Goal: Transaction & Acquisition: Purchase product/service

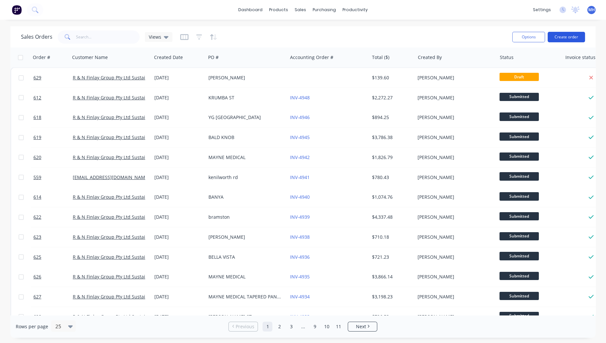
click at [558, 36] on button "Create order" at bounding box center [566, 37] width 37 height 10
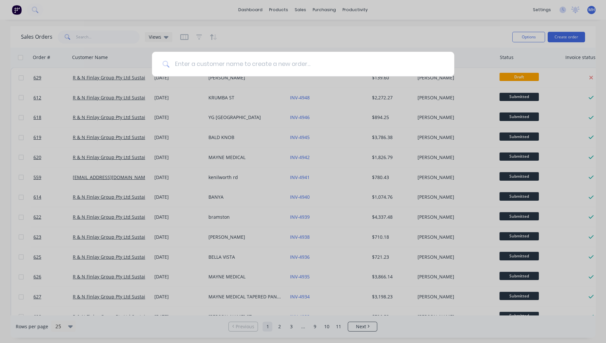
click at [326, 63] on input at bounding box center [307, 64] width 274 height 25
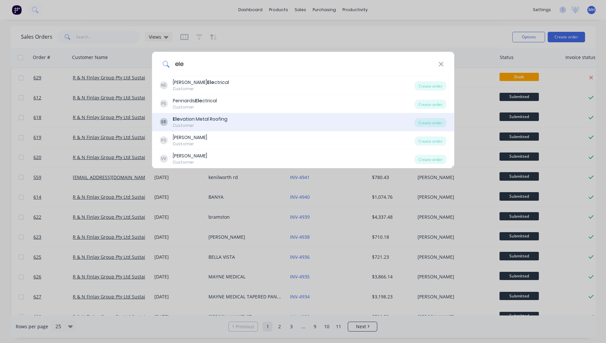
type input "ele"
click at [219, 123] on div "Customer" at bounding box center [200, 126] width 55 height 6
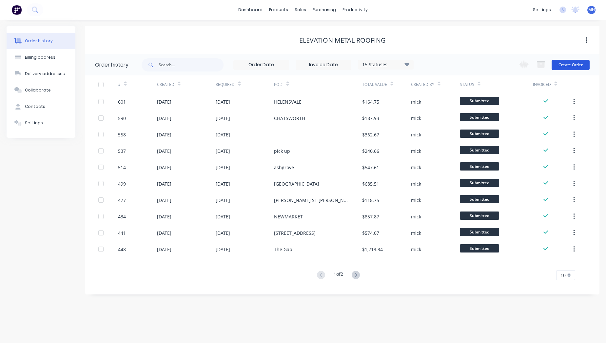
click at [587, 61] on button "Create Order" at bounding box center [571, 65] width 38 height 10
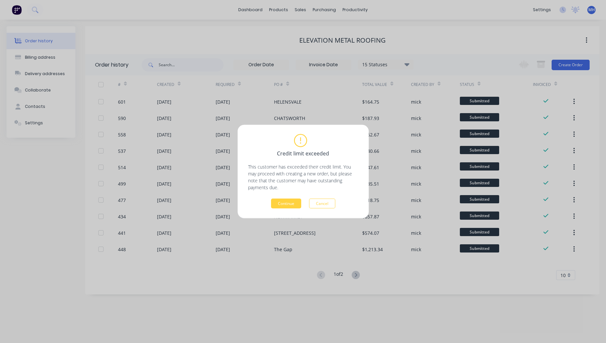
click at [282, 210] on div "Credit limit exceeded This customer has exceeded their credit limit. You may pr…" at bounding box center [303, 171] width 131 height 93
click at [286, 203] on button "Continue" at bounding box center [286, 204] width 30 height 10
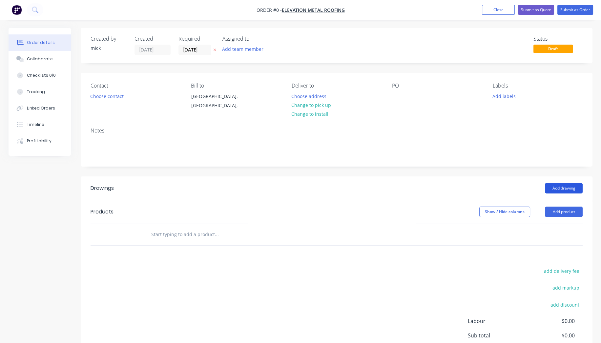
click at [565, 190] on button "Add drawing" at bounding box center [564, 188] width 38 height 10
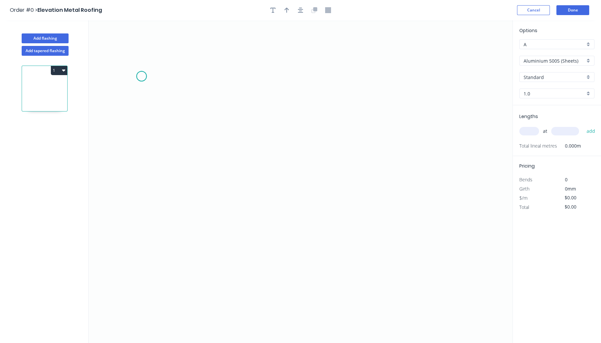
click at [141, 76] on icon "0" at bounding box center [301, 181] width 424 height 323
click at [142, 145] on icon "0" at bounding box center [301, 181] width 424 height 323
click at [287, 230] on icon "0 ?" at bounding box center [301, 181] width 424 height 323
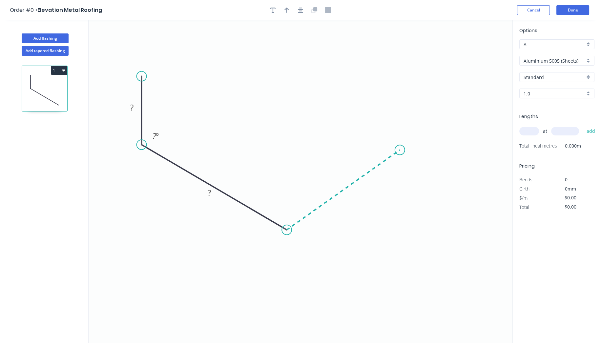
click at [400, 150] on icon at bounding box center [343, 190] width 113 height 80
click at [398, 68] on icon "0 ? ? ? ? º ? º" at bounding box center [301, 181] width 424 height 323
click at [398, 68] on circle at bounding box center [400, 68] width 10 height 10
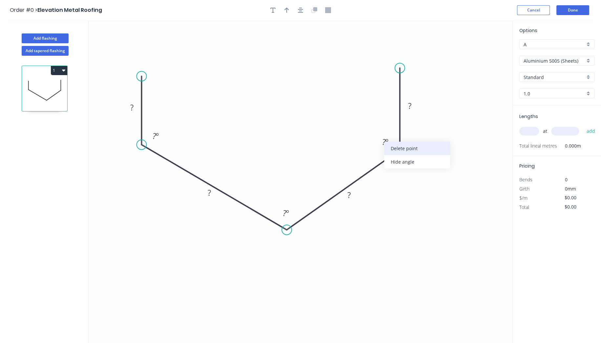
click at [398, 154] on div "Delete point" at bounding box center [417, 148] width 66 height 13
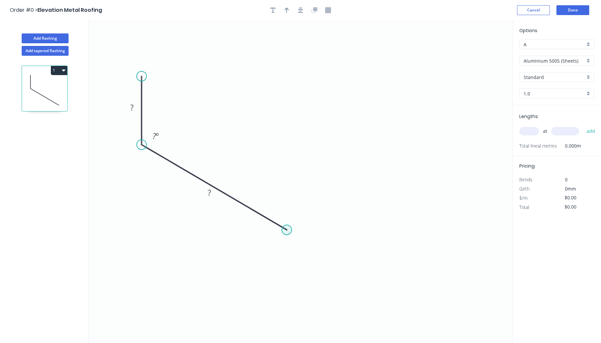
click at [289, 232] on circle at bounding box center [287, 230] width 10 height 10
click at [398, 145] on icon "0 ? ? ? º" at bounding box center [301, 181] width 424 height 323
click at [397, 70] on icon "0 ? ? ? ? º ? º" at bounding box center [301, 181] width 424 height 323
click at [397, 70] on circle at bounding box center [398, 70] width 10 height 10
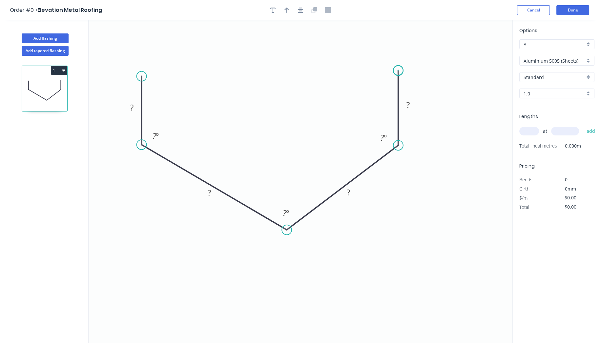
click at [397, 70] on circle at bounding box center [398, 70] width 10 height 10
click at [396, 71] on circle at bounding box center [398, 70] width 10 height 10
click at [194, 157] on div "Hide angle" at bounding box center [185, 156] width 66 height 13
click at [397, 157] on div "Hide angle" at bounding box center [422, 162] width 66 height 13
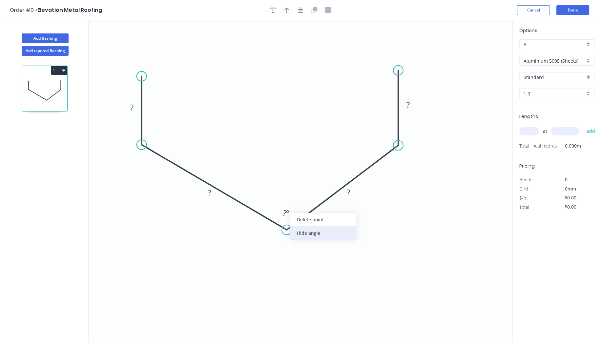
click at [305, 232] on div "Hide angle" at bounding box center [323, 232] width 66 height 13
click at [138, 110] on rect at bounding box center [131, 107] width 13 height 9
click at [569, 58] on input "Aluminium 5005 (Sheets)" at bounding box center [553, 60] width 61 height 7
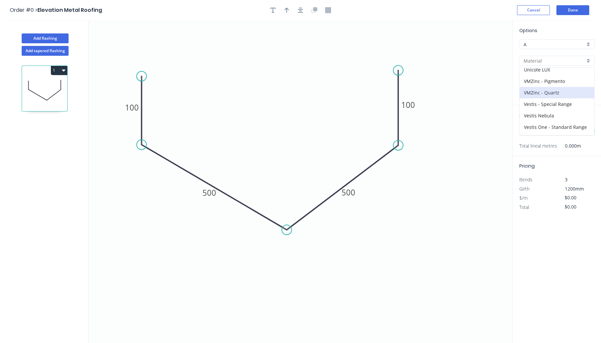
scroll to position [124, 0]
click at [522, 131] on div "Zincalume" at bounding box center [556, 132] width 74 height 11
type input "Zincalume"
type input "$32.72"
click at [551, 94] on input "1.0" at bounding box center [553, 93] width 61 height 7
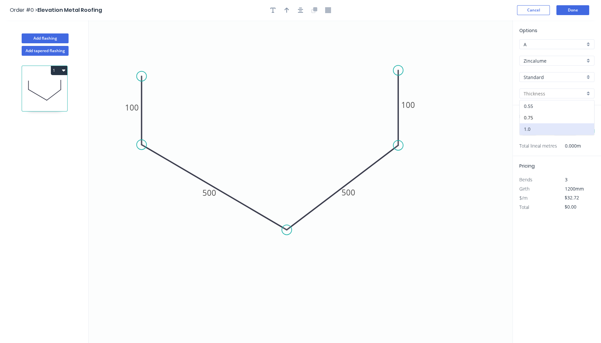
click at [546, 104] on div "0.55" at bounding box center [556, 105] width 74 height 11
type input "0.55"
type input "$23.38"
click at [536, 131] on input "text" at bounding box center [529, 131] width 20 height 9
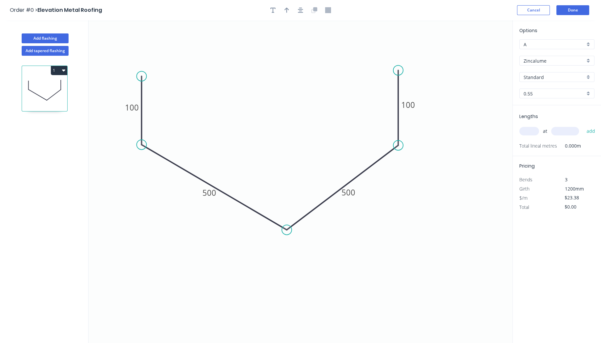
click at [537, 131] on input "text" at bounding box center [529, 131] width 20 height 9
type input "2"
type input "4000"
click at [583, 126] on button "add" at bounding box center [590, 131] width 15 height 11
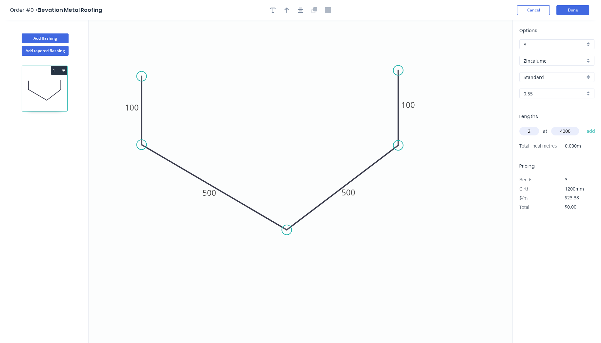
type input "$187.04"
type input "1"
type input "3000"
click at [583, 126] on button "add" at bounding box center [590, 131] width 15 height 11
type input "$257.18"
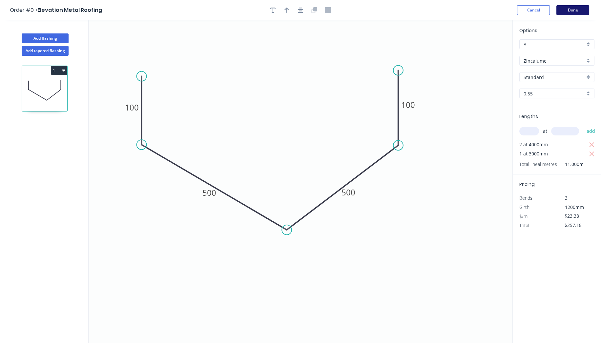
click at [577, 9] on button "Done" at bounding box center [572, 10] width 33 height 10
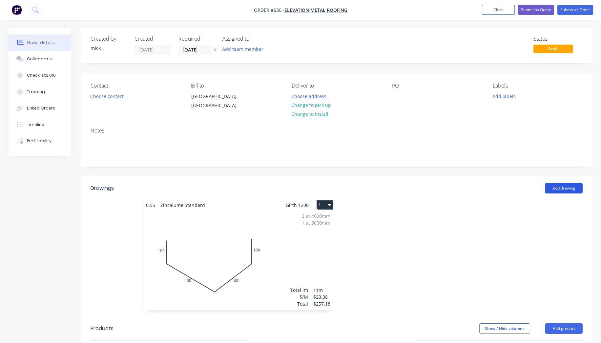
click at [574, 186] on button "Add drawing" at bounding box center [564, 188] width 38 height 10
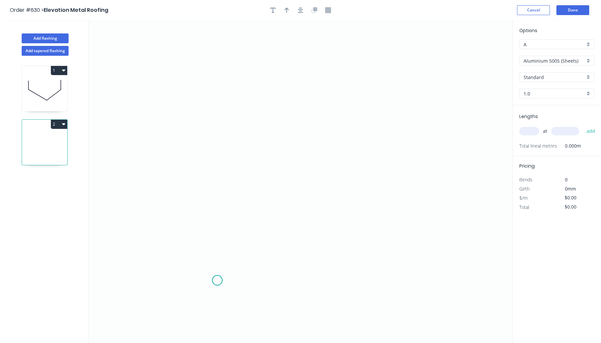
click at [217, 280] on icon "0" at bounding box center [301, 181] width 424 height 323
click at [214, 117] on icon "0" at bounding box center [301, 181] width 424 height 323
click at [415, 117] on icon "0 ?" at bounding box center [301, 181] width 424 height 323
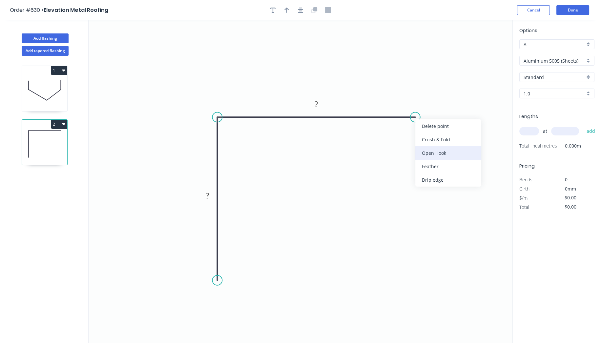
click at [435, 152] on div "Open Hook" at bounding box center [448, 152] width 66 height 13
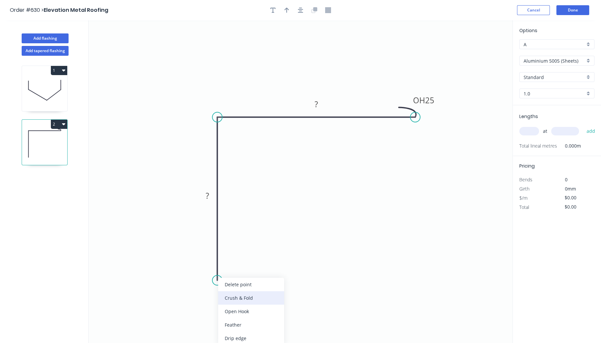
click at [230, 299] on div "Crush & Fold" at bounding box center [251, 297] width 66 height 13
click at [210, 193] on rect at bounding box center [207, 195] width 13 height 9
click at [430, 101] on tspan "25" at bounding box center [429, 100] width 9 height 11
click at [425, 232] on icon "0 CF 10 60 OH 10 60" at bounding box center [301, 181] width 424 height 323
click at [531, 132] on input "text" at bounding box center [529, 131] width 20 height 9
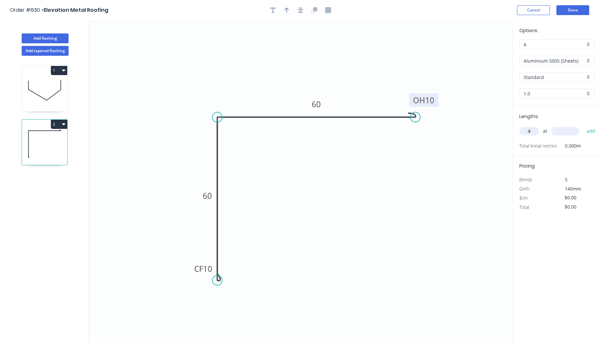
type input "4"
type input "5000"
click at [583, 126] on button "add" at bounding box center [590, 131] width 15 height 11
click at [567, 54] on div "Options A A Aluminium 5005 (Sheets) Aluminium 5005 (Sheets) Standard Standard 1…" at bounding box center [556, 66] width 88 height 78
click at [568, 63] on input "Aluminium 5005 (Sheets)" at bounding box center [553, 60] width 61 height 7
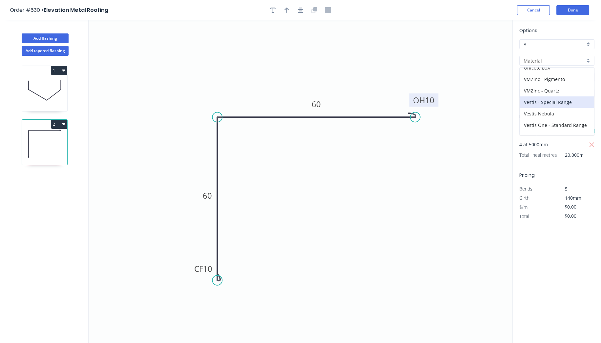
scroll to position [124, 0]
click at [547, 134] on div "Zincalume" at bounding box center [556, 132] width 74 height 11
type input "Zincalume"
type input "$14.26"
type input "$285.20"
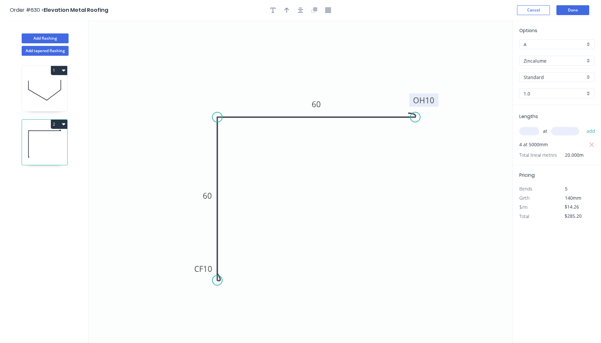
click at [544, 86] on div "Options A A Zincalume Zincalume Standard Standard 1.0 1.0" at bounding box center [556, 66] width 88 height 78
click at [544, 93] on input "1.0" at bounding box center [553, 93] width 61 height 7
click at [541, 103] on div "0.55" at bounding box center [556, 105] width 74 height 11
type input "0.55"
type input "$12.71"
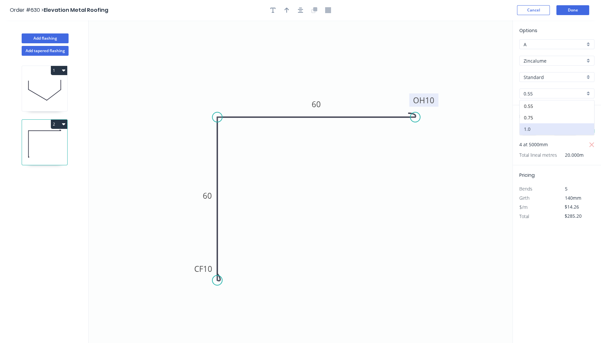
type input "$254.20"
click at [577, 2] on header "Order #630 > Elevation Metal Roofing Cancel Done" at bounding box center [300, 10] width 601 height 20
click at [578, 9] on button "Done" at bounding box center [572, 10] width 33 height 10
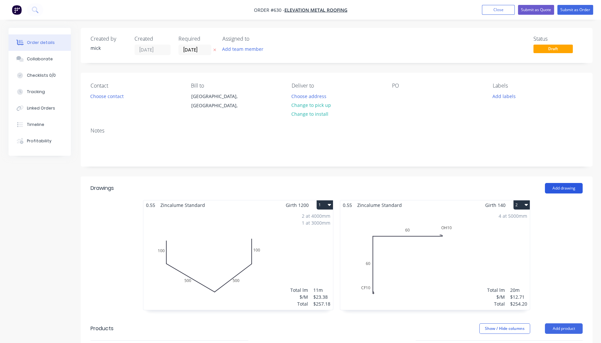
click at [560, 189] on button "Add drawing" at bounding box center [564, 188] width 38 height 10
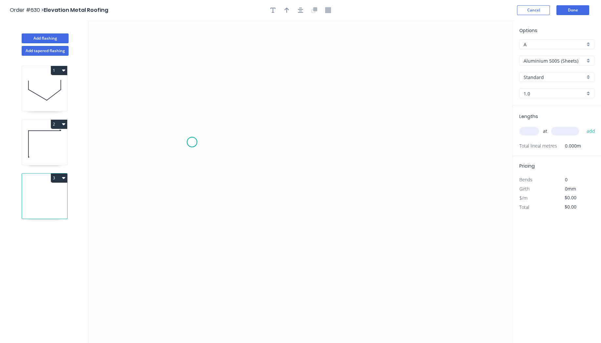
click at [192, 142] on icon "0" at bounding box center [301, 181] width 424 height 323
click at [192, 274] on icon "0" at bounding box center [301, 181] width 424 height 323
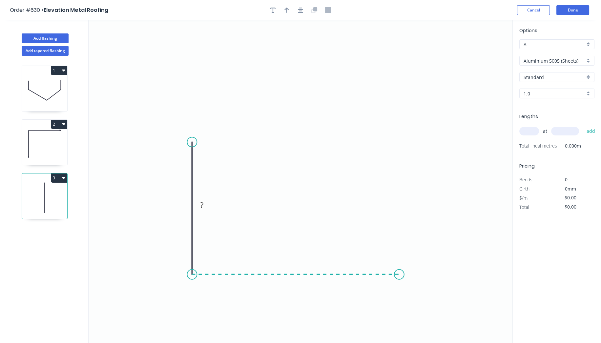
click at [399, 270] on icon "0 ?" at bounding box center [301, 181] width 424 height 323
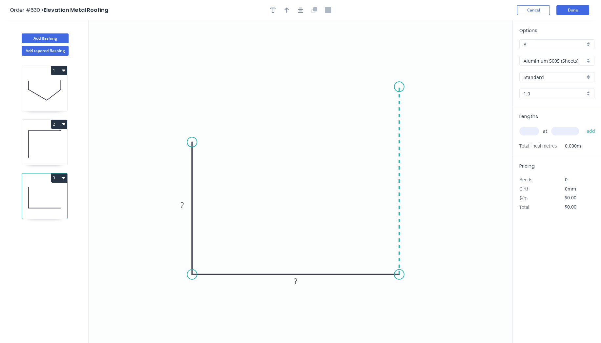
click at [390, 87] on icon "0 ? ?" at bounding box center [301, 181] width 424 height 323
click at [398, 88] on circle at bounding box center [399, 87] width 10 height 10
click at [185, 206] on rect at bounding box center [181, 205] width 13 height 9
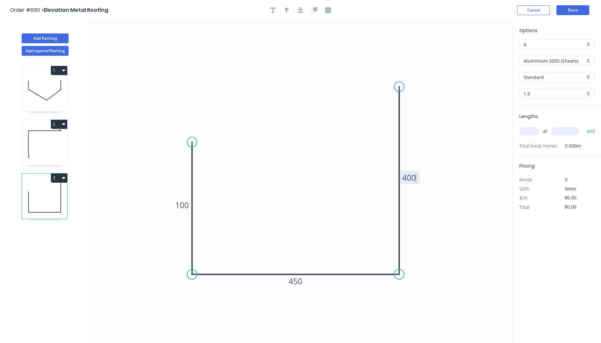
click at [552, 61] on input "Aluminium 5005 (Sheets)" at bounding box center [553, 60] width 61 height 7
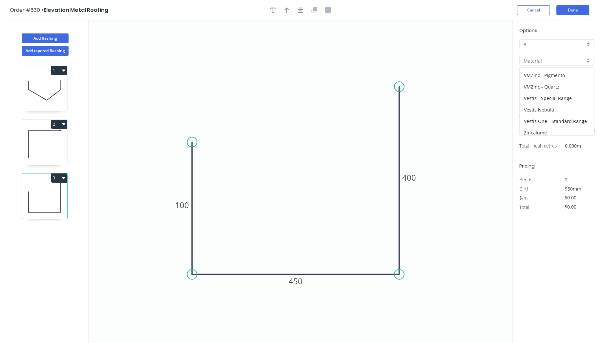
click at [540, 131] on div "Zincalume" at bounding box center [556, 132] width 74 height 11
type input "Zincalume"
type input "$27.02"
click at [544, 93] on input "1.0" at bounding box center [553, 93] width 61 height 7
click at [541, 102] on div "0.55" at bounding box center [556, 105] width 74 height 11
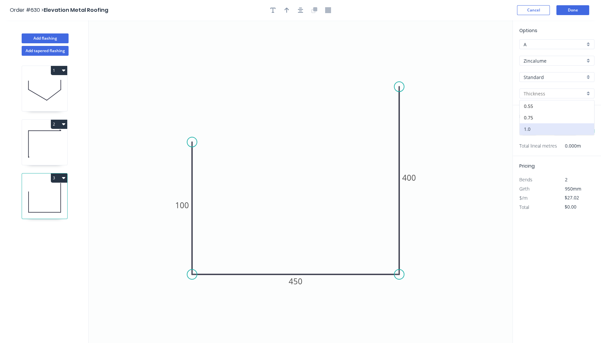
type input "0.55"
type input "$19.25"
click at [534, 132] on input "text" at bounding box center [529, 131] width 20 height 9
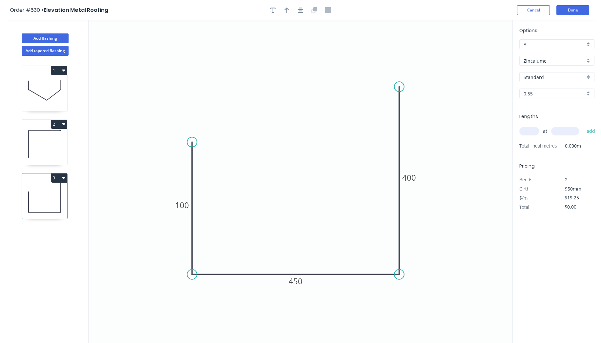
click at [534, 132] on input "text" at bounding box center [529, 131] width 20 height 9
type input "1"
type input "1200"
click at [583, 126] on button "add" at bounding box center [590, 131] width 15 height 11
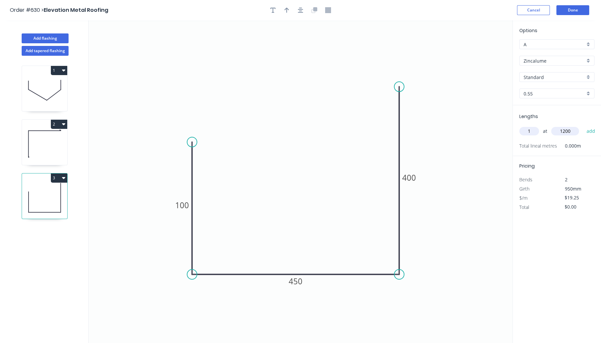
type input "$23.10"
click at [570, 9] on button "Done" at bounding box center [572, 10] width 33 height 10
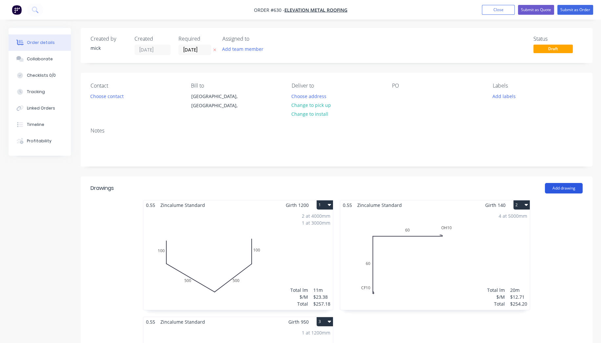
click at [574, 183] on button "Add drawing" at bounding box center [564, 188] width 38 height 10
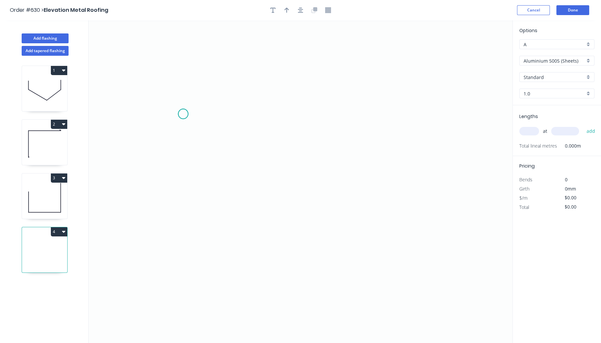
click at [183, 114] on icon "0" at bounding box center [301, 181] width 424 height 323
click at [188, 250] on icon "0" at bounding box center [301, 181] width 424 height 323
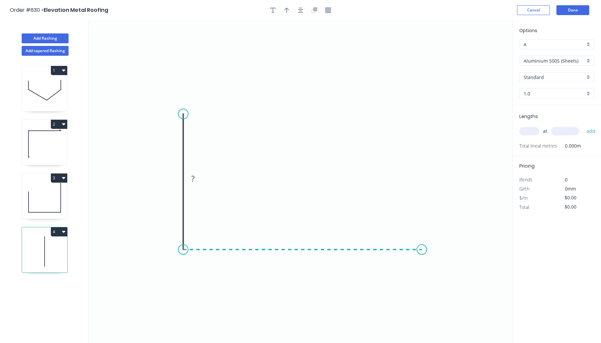
click at [422, 252] on icon "0 ?" at bounding box center [301, 181] width 424 height 323
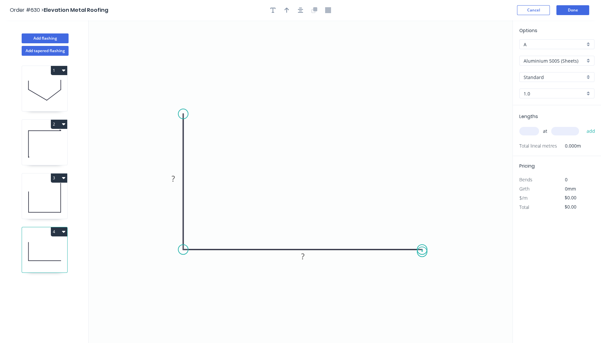
click at [422, 252] on circle at bounding box center [422, 250] width 10 height 10
click at [174, 179] on tspan "?" at bounding box center [172, 178] width 3 height 11
click at [278, 64] on icon "0 200 700" at bounding box center [301, 181] width 424 height 323
click at [559, 58] on input "Aluminium 5005 (Sheets)" at bounding box center [553, 60] width 61 height 7
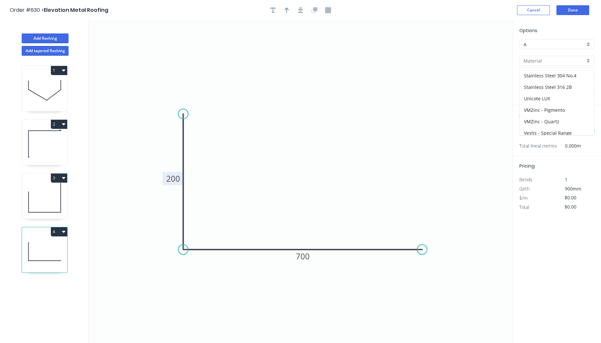
scroll to position [124, 0]
click at [561, 127] on div "Zincalume" at bounding box center [556, 132] width 74 height 11
type input "Zincalume"
type input "$23.46"
click at [547, 93] on input "1.0" at bounding box center [553, 93] width 61 height 7
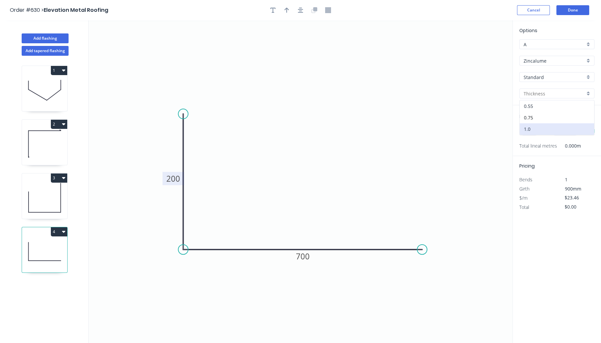
click at [547, 103] on div "0.55" at bounding box center [556, 105] width 74 height 11
type input "0.55"
type input "$16.47"
click at [534, 133] on input "text" at bounding box center [529, 131] width 20 height 9
type input "1"
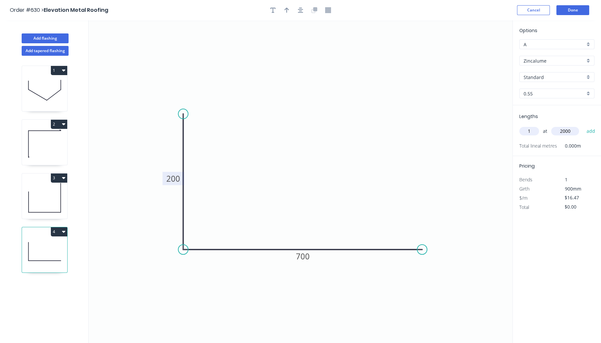
type input "2000"
click at [583, 126] on button "add" at bounding box center [590, 131] width 15 height 11
type input "$32.94"
click at [581, 10] on button "Done" at bounding box center [572, 10] width 33 height 10
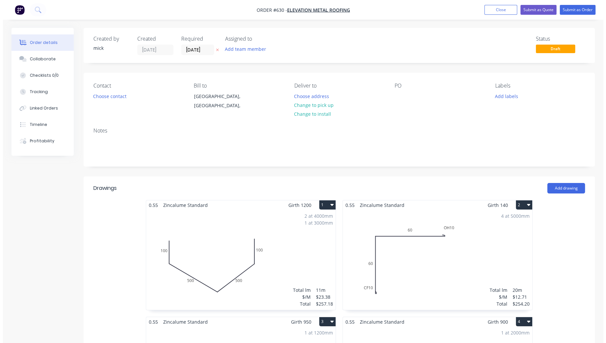
scroll to position [255, 0]
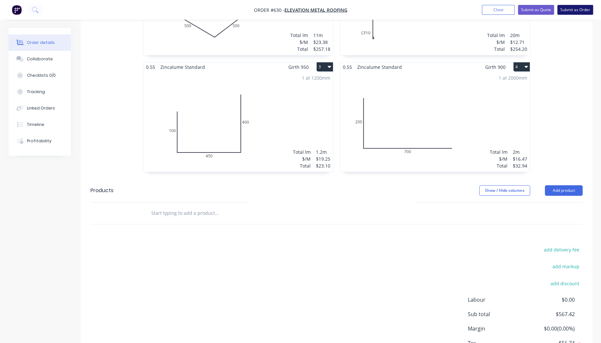
click at [581, 8] on button "Submit as Order" at bounding box center [575, 10] width 36 height 10
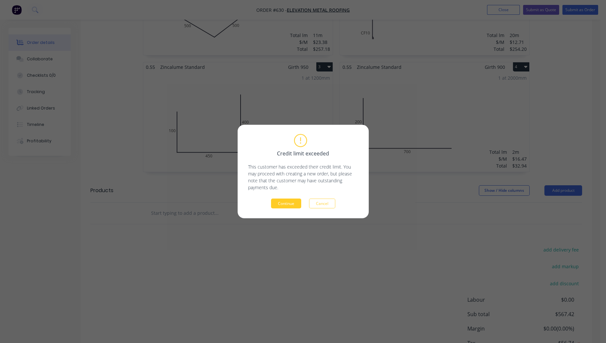
click at [292, 202] on button "Continue" at bounding box center [286, 204] width 30 height 10
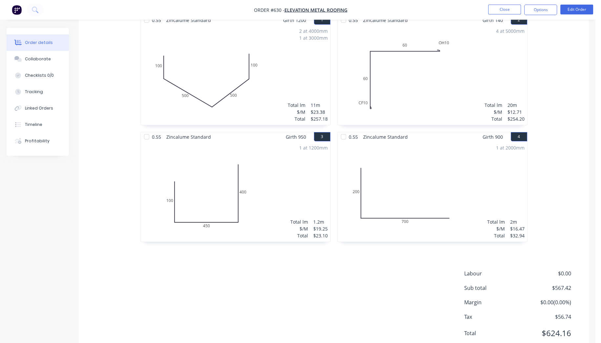
scroll to position [204, 0]
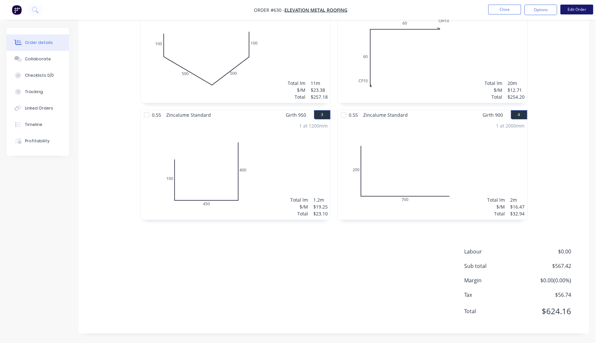
click at [577, 10] on button "Edit Order" at bounding box center [576, 10] width 33 height 10
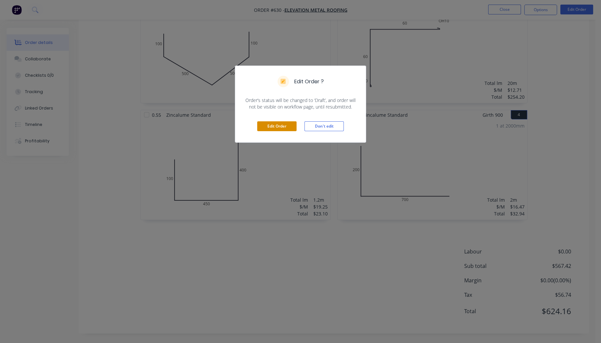
click at [262, 126] on button "Edit Order" at bounding box center [276, 126] width 39 height 10
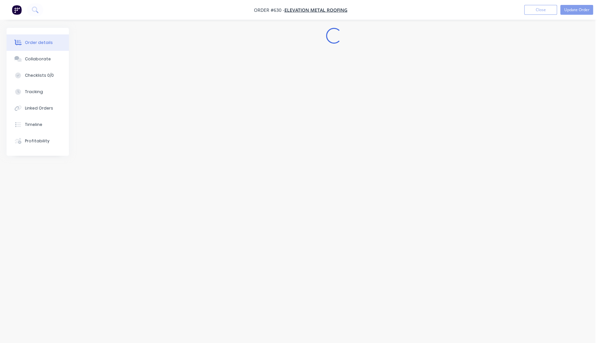
scroll to position [0, 0]
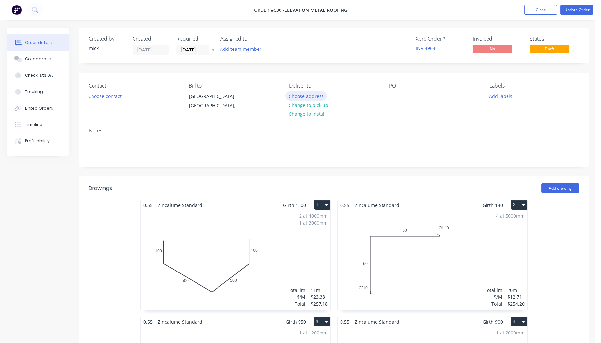
click at [302, 96] on button "Choose address" at bounding box center [306, 95] width 42 height 9
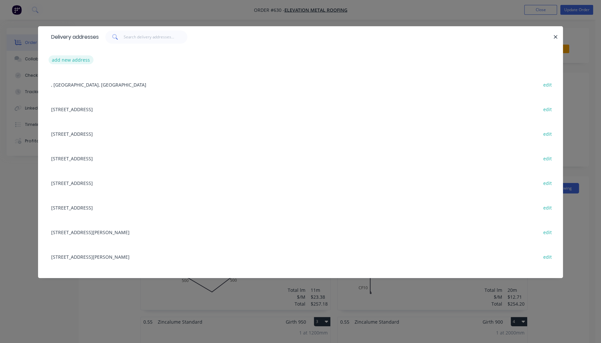
click at [81, 58] on button "add new address" at bounding box center [71, 59] width 45 height 9
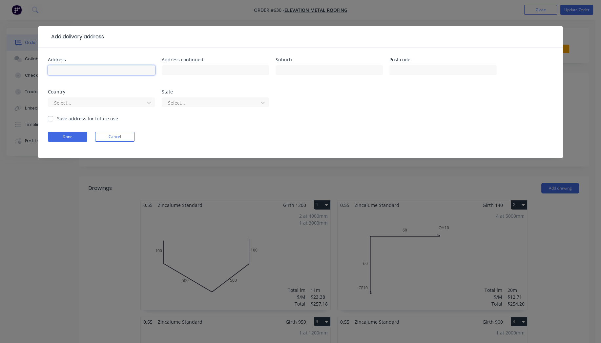
click at [98, 69] on input "text" at bounding box center [101, 70] width 107 height 10
type input "[STREET_ADDRESS]"
drag, startPoint x: 351, startPoint y: 76, endPoint x: 354, endPoint y: 72, distance: 4.5
click at [351, 76] on div at bounding box center [328, 73] width 107 height 19
click at [354, 72] on input "text" at bounding box center [328, 70] width 107 height 10
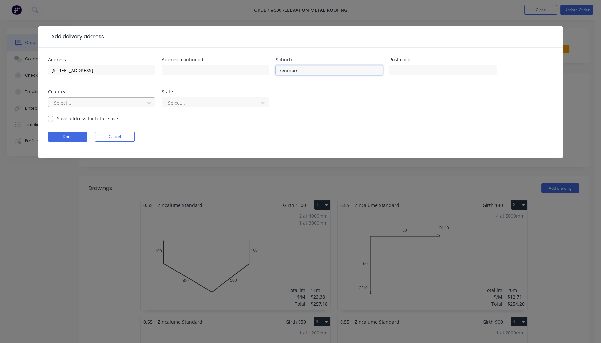
type input "kenmore"
click at [140, 102] on div at bounding box center [97, 103] width 88 height 8
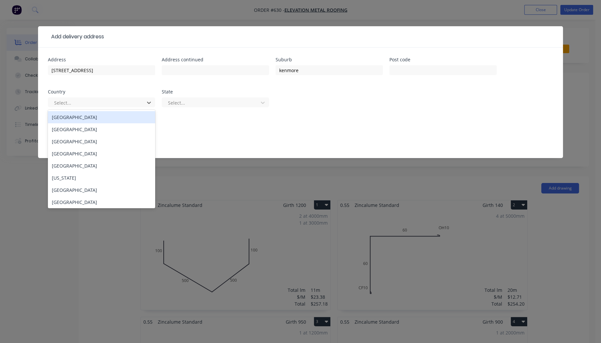
click at [103, 117] on div "[GEOGRAPHIC_DATA]" at bounding box center [101, 117] width 107 height 12
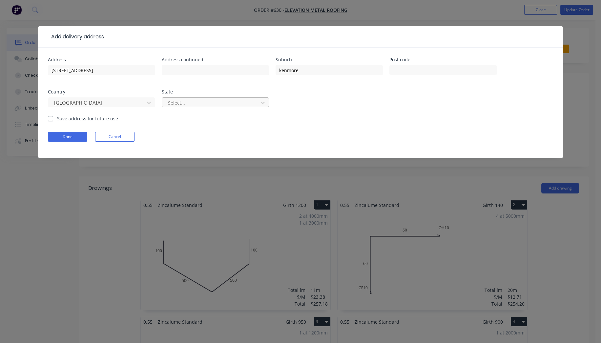
click at [209, 102] on div at bounding box center [211, 103] width 88 height 8
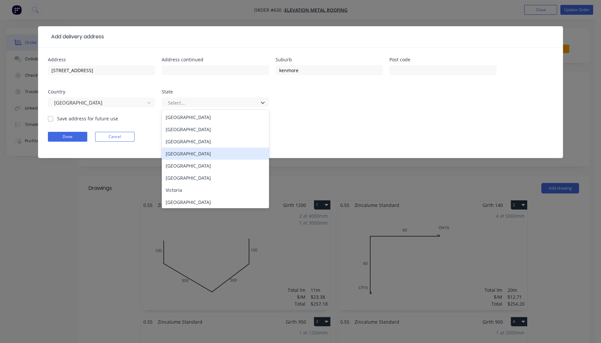
click at [189, 152] on div "[GEOGRAPHIC_DATA]" at bounding box center [215, 154] width 107 height 12
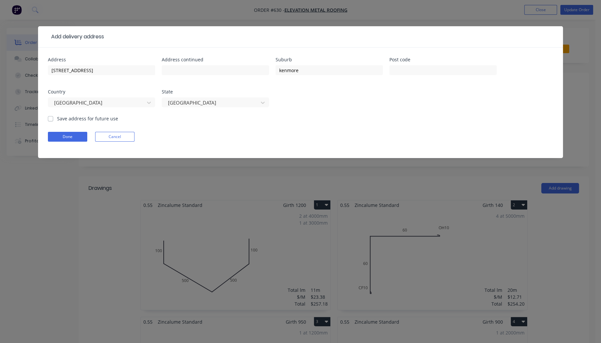
click at [57, 118] on label "Save address for future use" at bounding box center [87, 118] width 61 height 7
click at [51, 118] on input "Save address for future use" at bounding box center [50, 118] width 5 height 6
checkbox input "true"
click at [58, 134] on button "Done" at bounding box center [67, 137] width 39 height 10
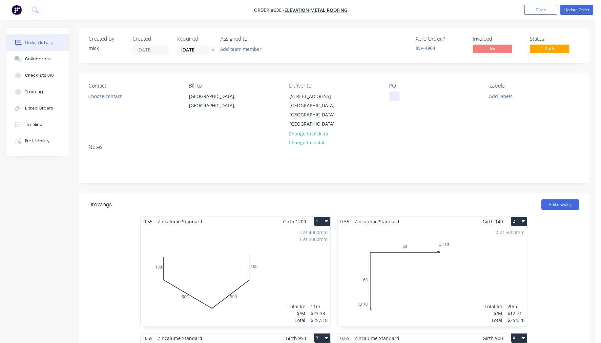
click at [390, 96] on div at bounding box center [394, 96] width 10 height 10
drag, startPoint x: 513, startPoint y: 127, endPoint x: 593, endPoint y: 45, distance: 114.3
click at [512, 127] on div "Contact Choose contact Bill to [GEOGRAPHIC_DATA], [GEOGRAPHIC_DATA], Deliver to…" at bounding box center [334, 106] width 510 height 66
click at [583, 11] on button "Update Order" at bounding box center [576, 10] width 33 height 10
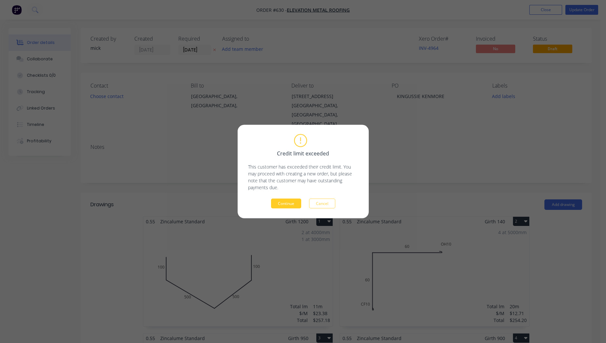
click at [295, 201] on button "Continue" at bounding box center [286, 204] width 30 height 10
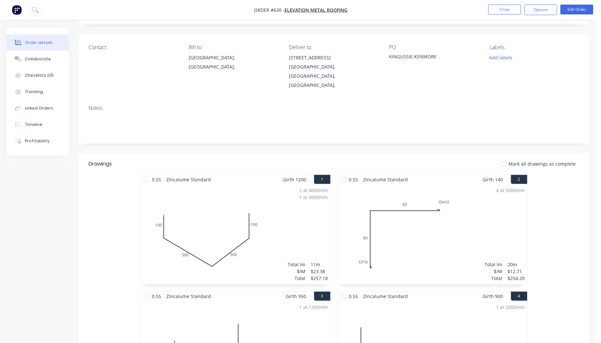
scroll to position [146, 0]
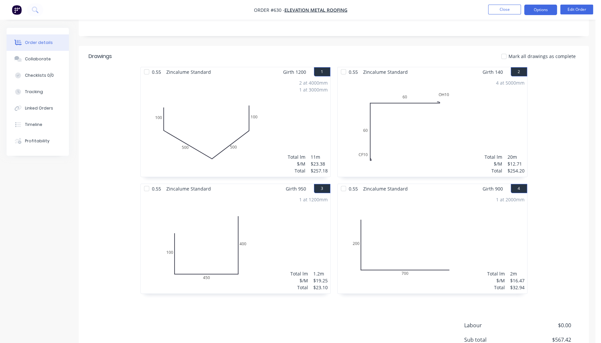
click at [546, 12] on button "Options" at bounding box center [540, 10] width 33 height 10
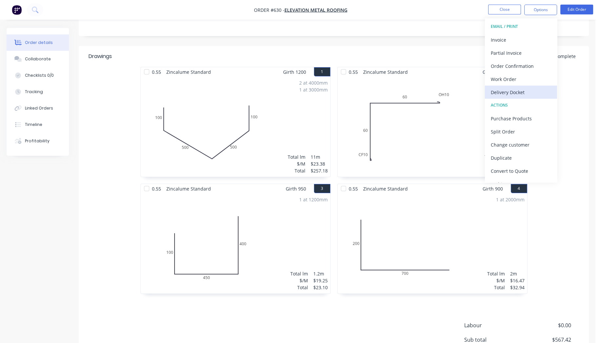
click at [507, 88] on div "Delivery Docket" at bounding box center [520, 93] width 60 height 10
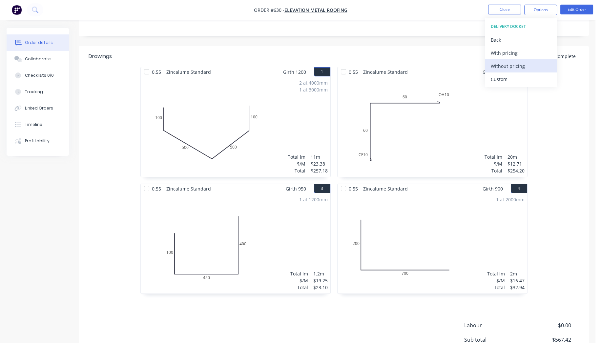
click at [510, 64] on div "Without pricing" at bounding box center [520, 66] width 60 height 10
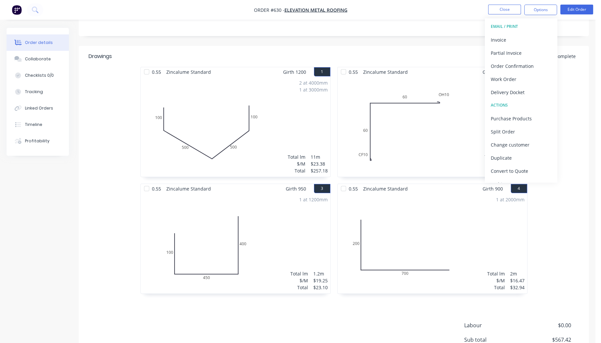
click at [21, 7] on img "button" at bounding box center [17, 10] width 10 height 10
